Goal: Transaction & Acquisition: Book appointment/travel/reservation

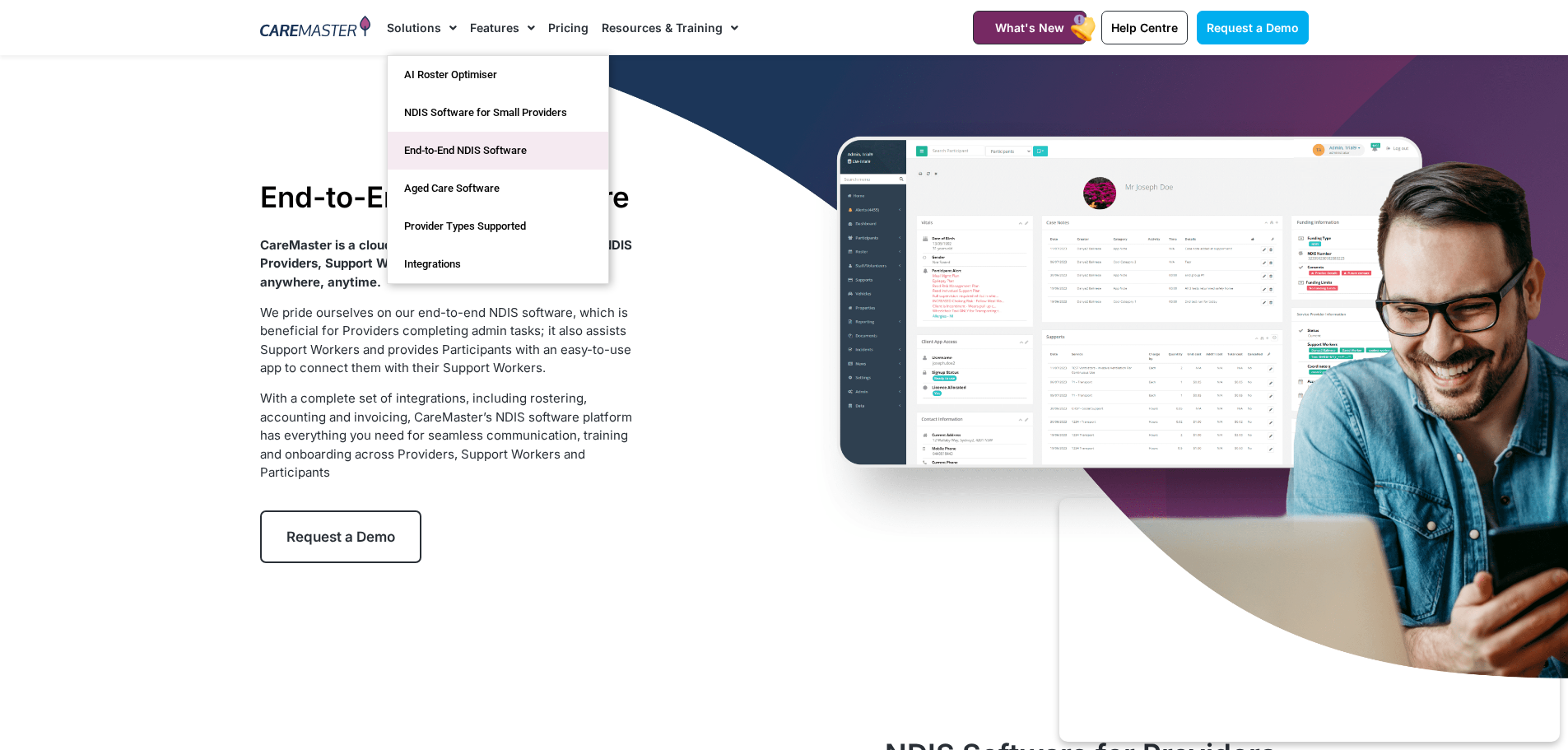
click at [449, 148] on link "End-to-End NDIS Software" at bounding box center [498, 151] width 221 height 38
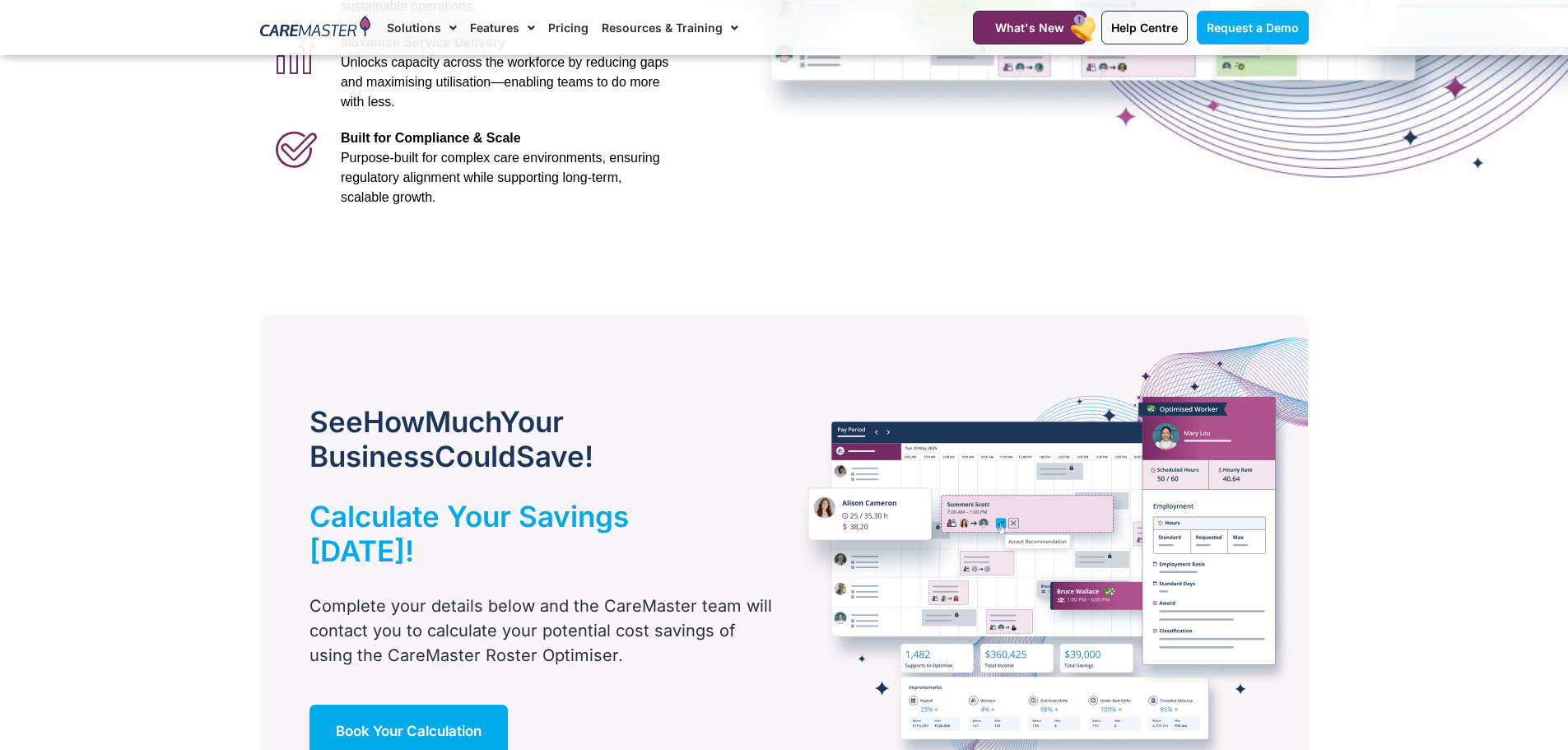
scroll to position [824, 0]
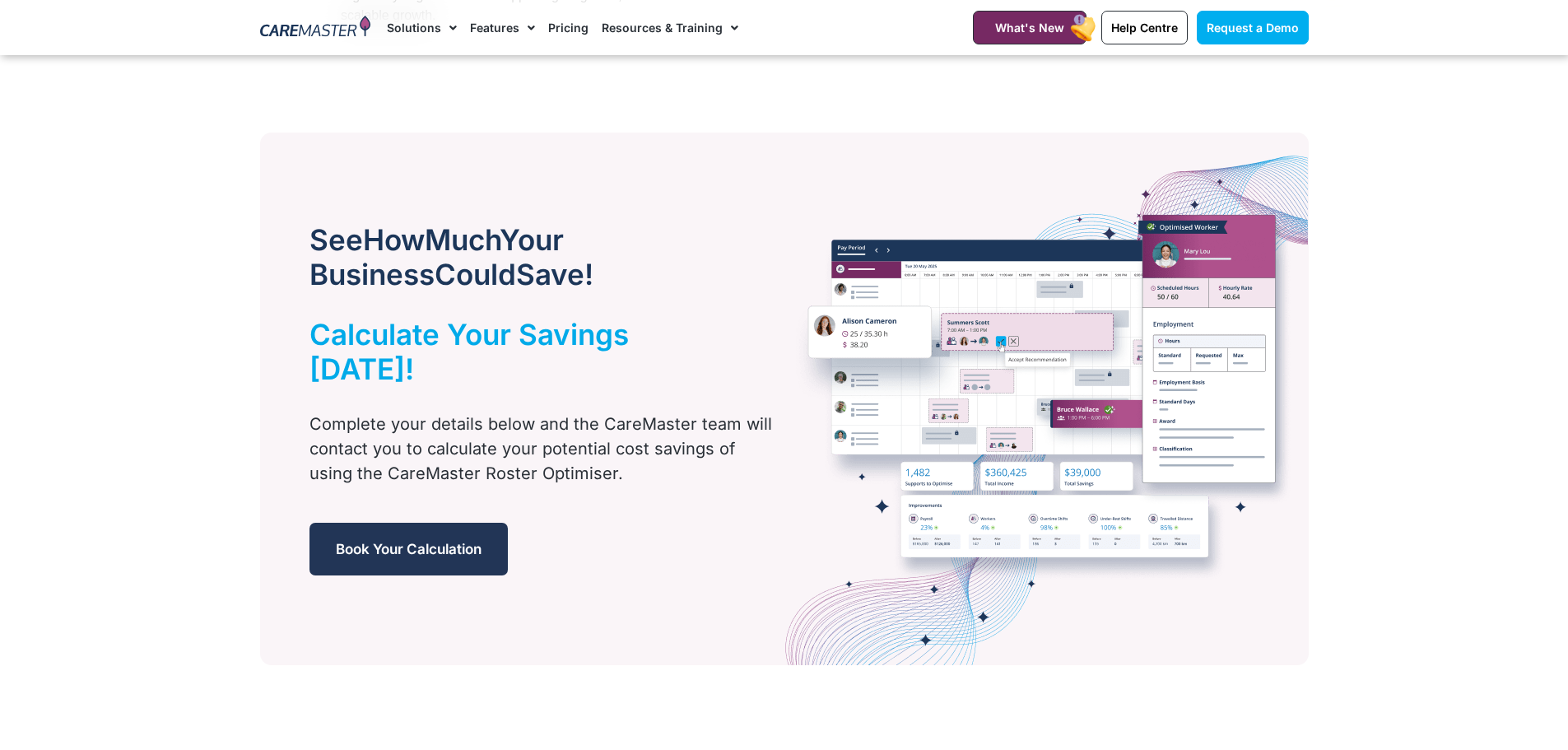
click at [387, 541] on span "Book Your Calculation" at bounding box center [409, 549] width 146 height 16
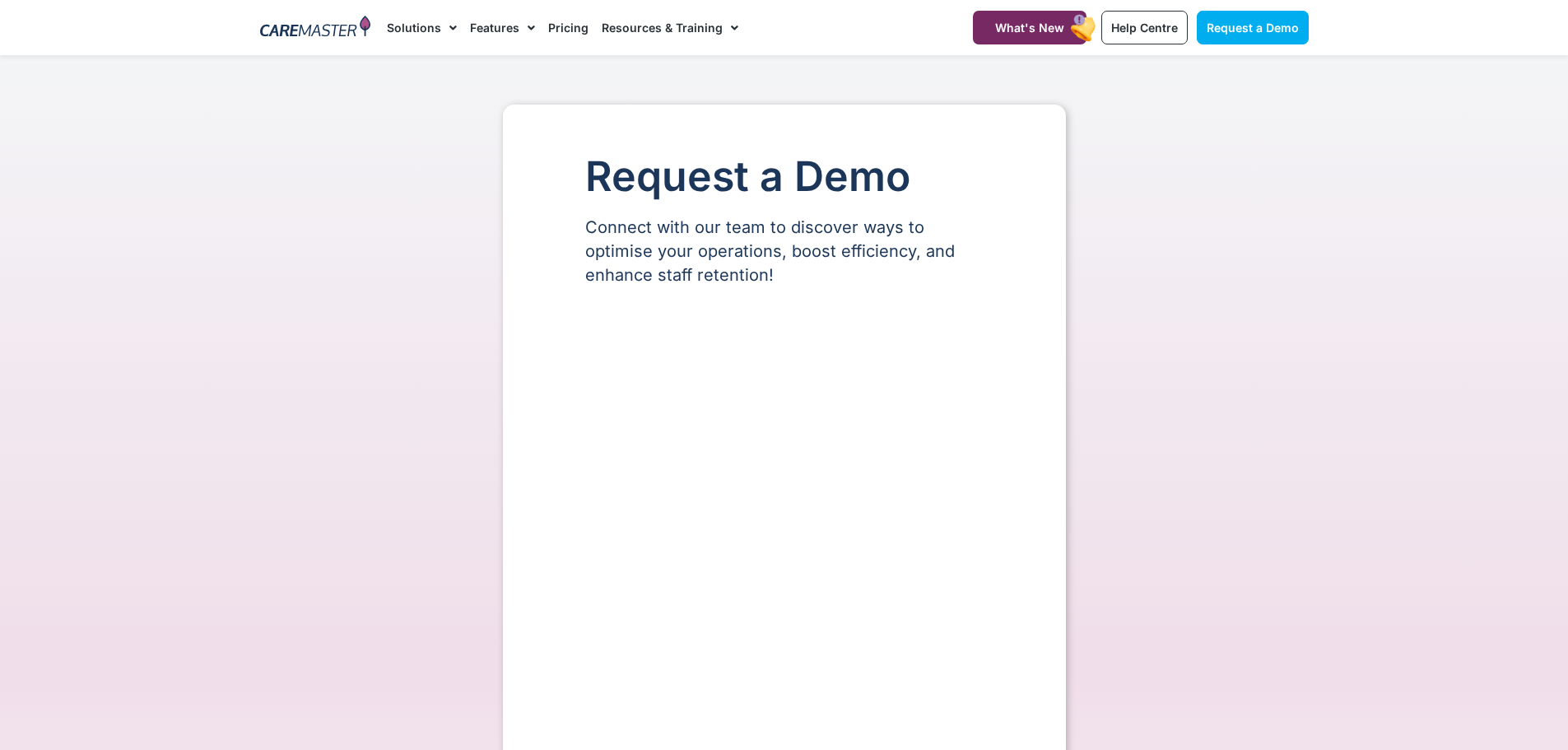
select select "**"
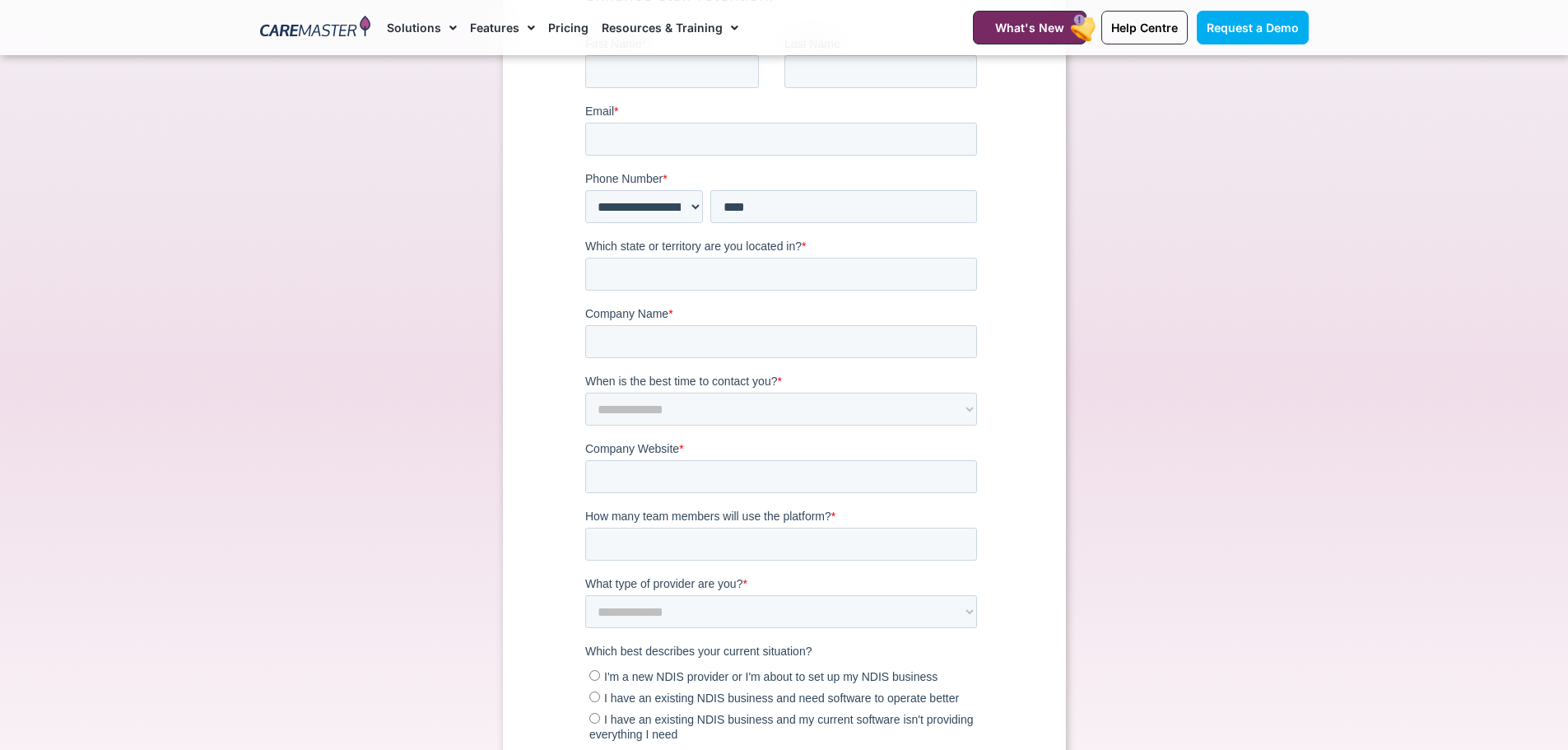
scroll to position [247, 0]
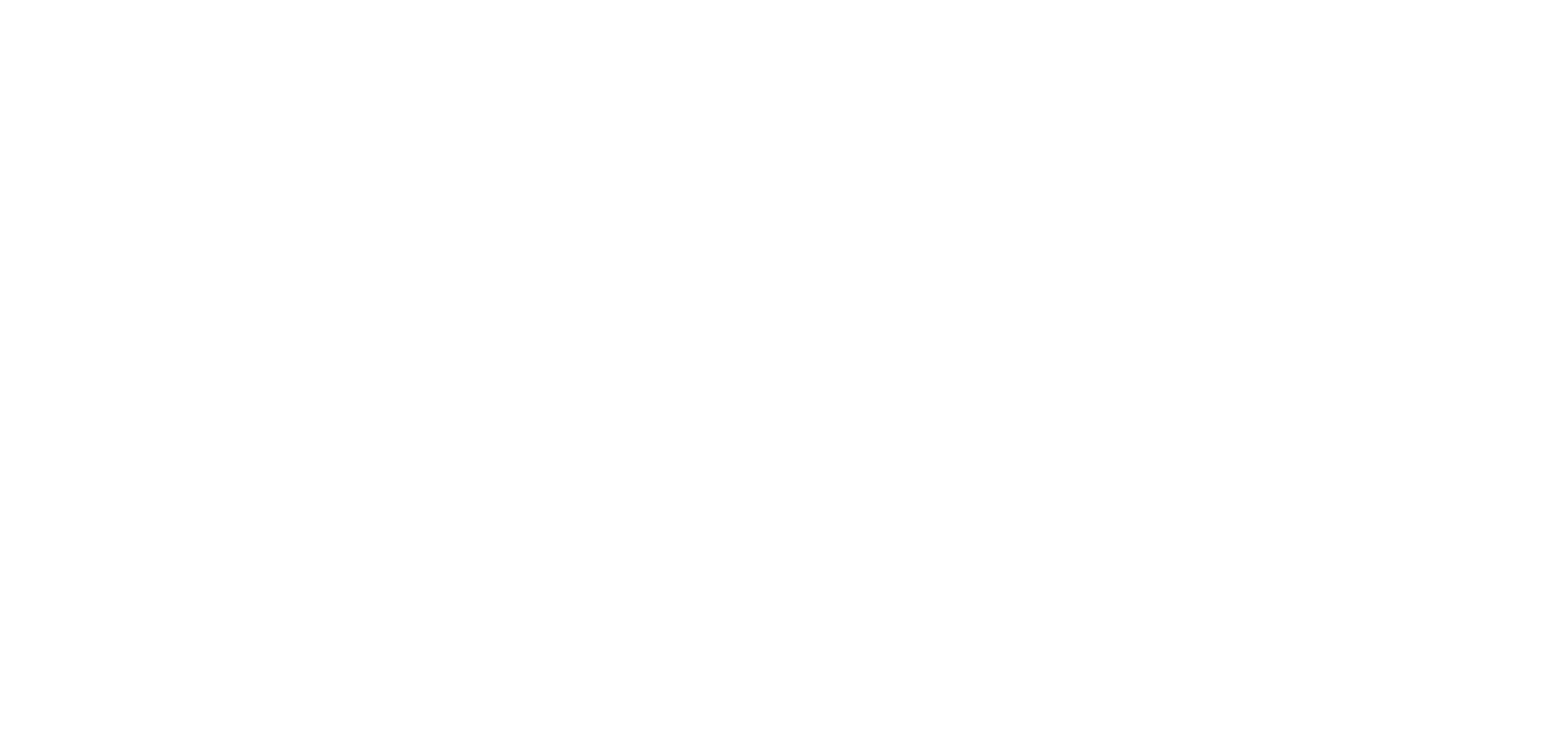
scroll to position [824, 0]
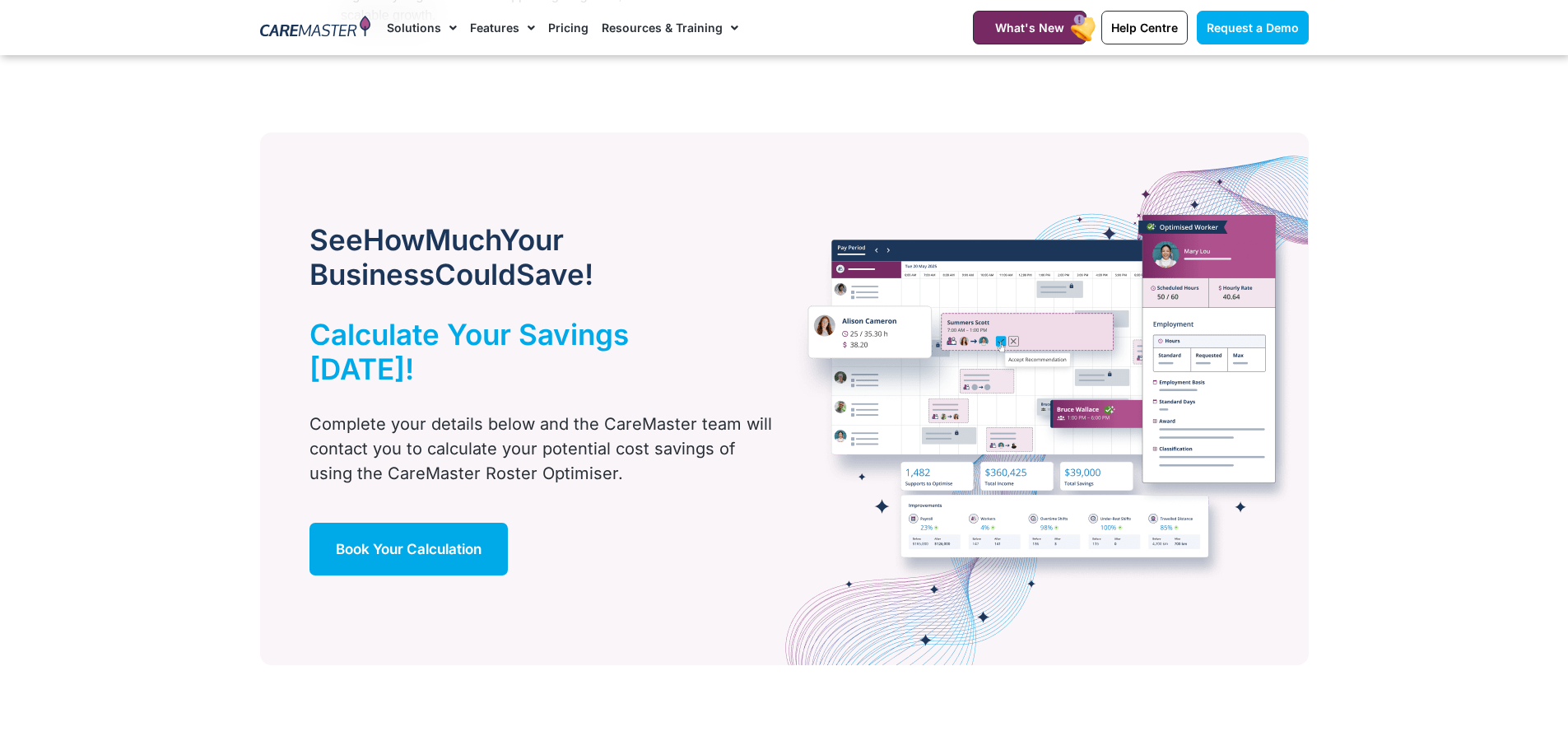
click at [568, 25] on link "Pricing" at bounding box center [569, 27] width 41 height 55
